Goal: Navigation & Orientation: Find specific page/section

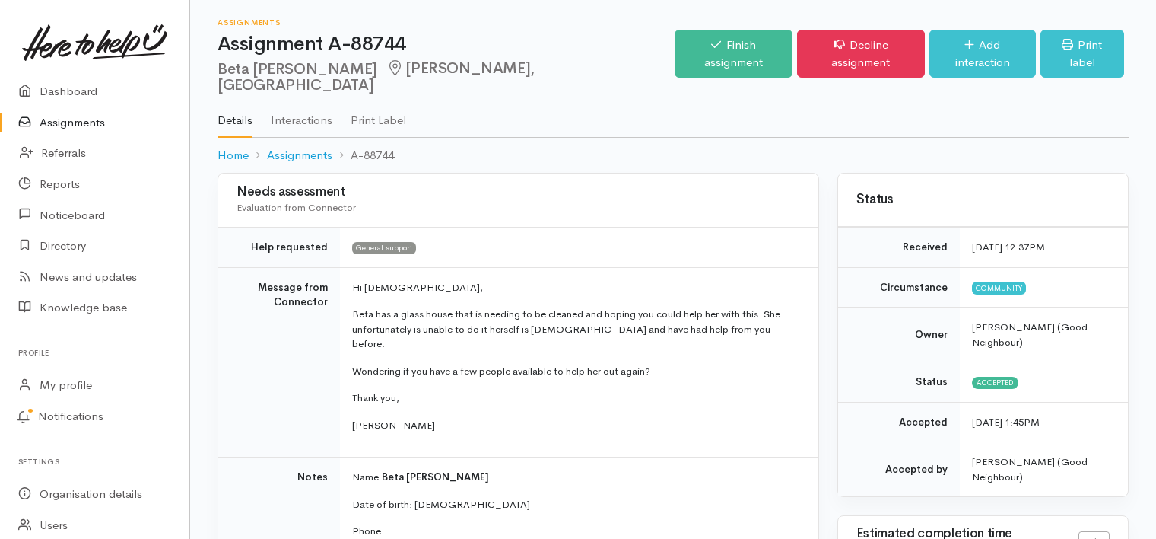
click at [77, 121] on link "Assignments" at bounding box center [94, 122] width 189 height 31
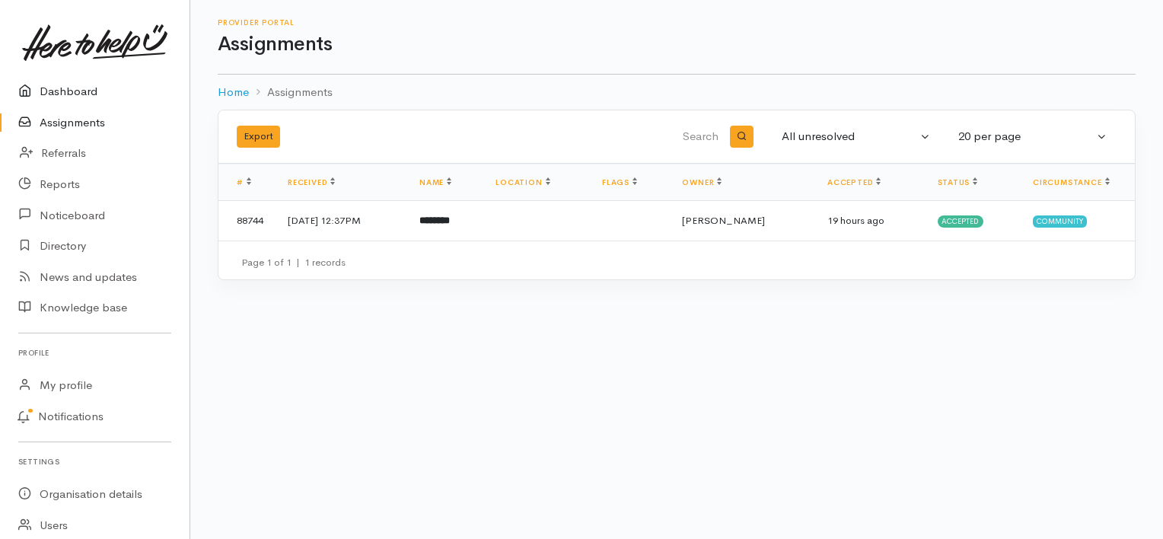
click at [73, 86] on link "Dashboard" at bounding box center [94, 91] width 189 height 31
